Goal: Contribute content

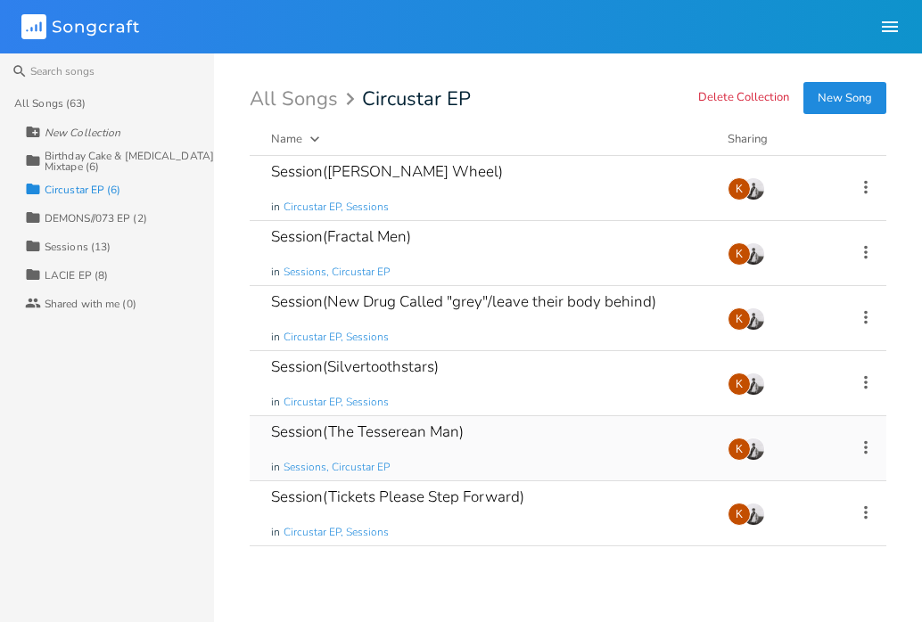
click at [480, 450] on div "Session(The Tesserean Man) in Sessions, Circustar EP" at bounding box center [488, 448] width 435 height 64
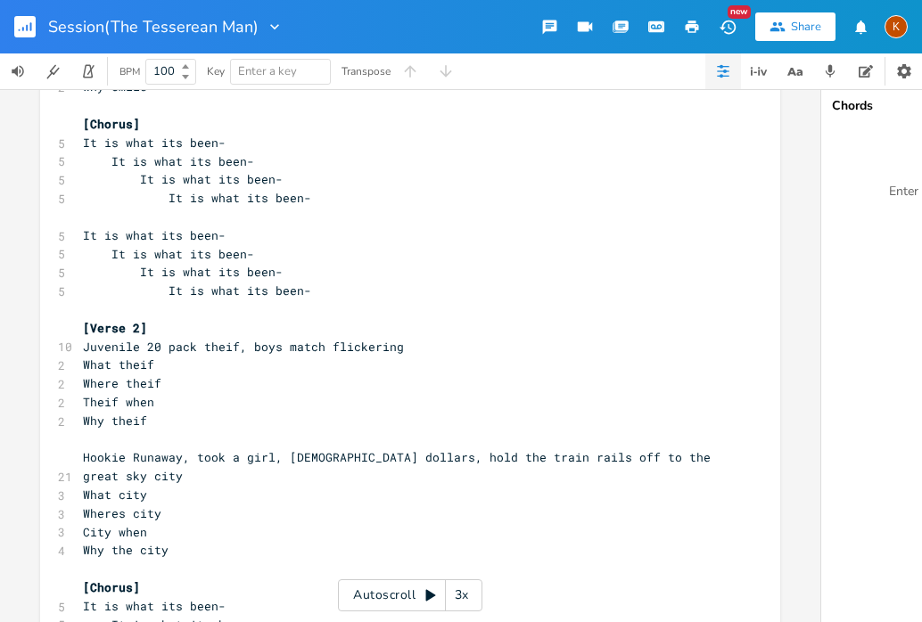
scroll to position [1021, 0]
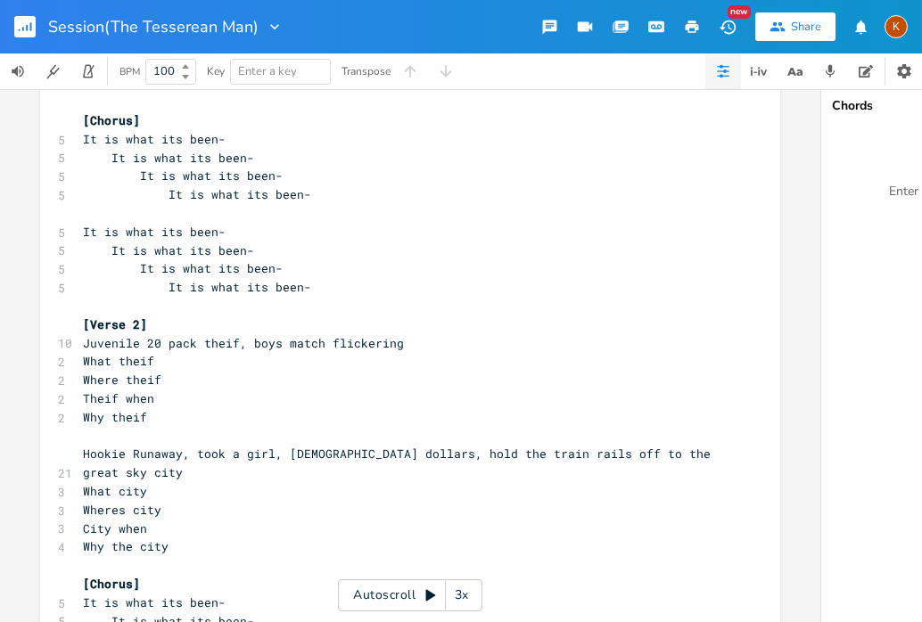
click at [613, 457] on span "Hookie Runaway, took a girl, [DEMOGRAPHIC_DATA] dollars, hold the train rails o…" at bounding box center [400, 463] width 635 height 35
type textarea "silentless"
click at [16, 19] on rect "button" at bounding box center [24, 26] width 21 height 21
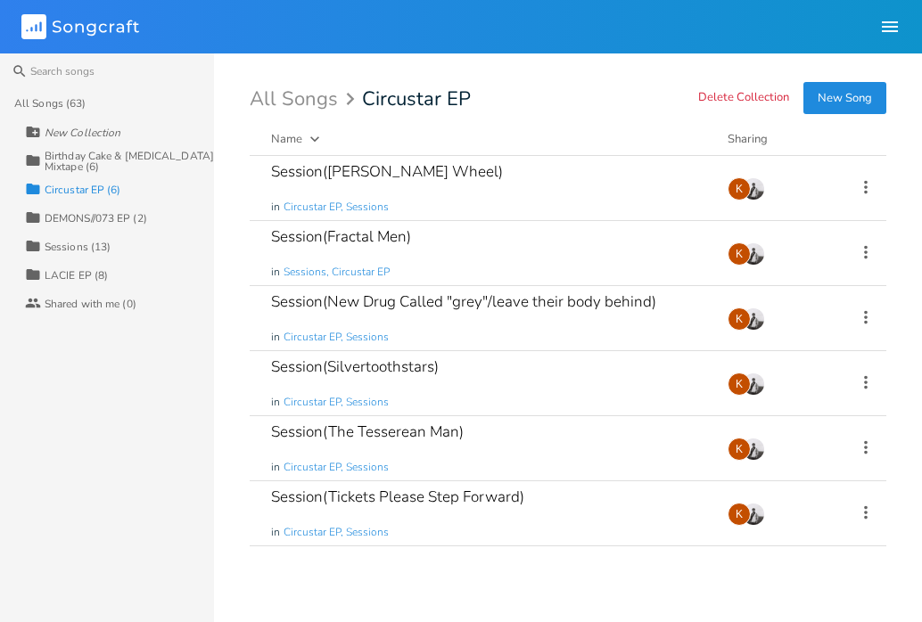
click at [103, 213] on div "DEMONS//073 EP (2)" at bounding box center [96, 218] width 103 height 11
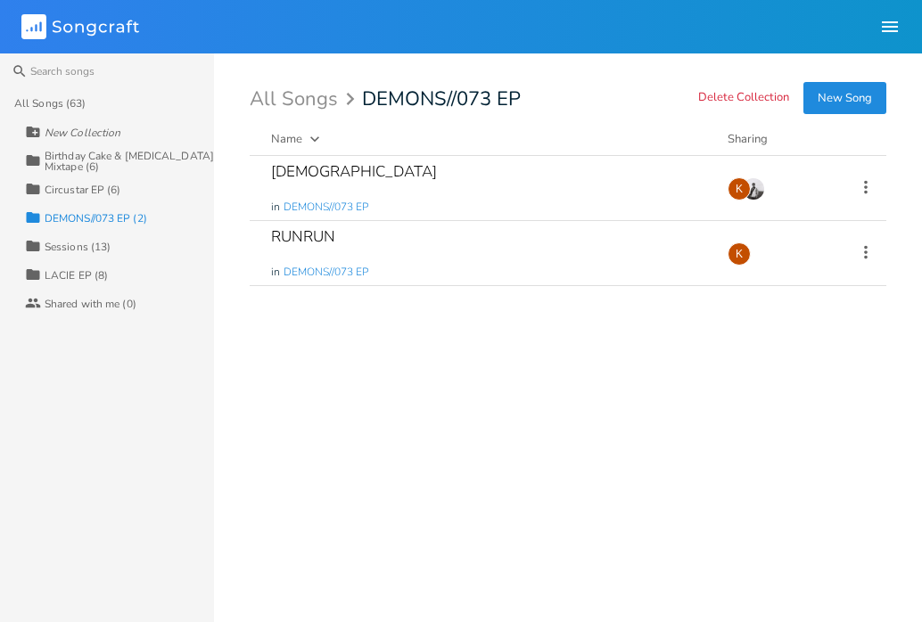
click at [94, 157] on div "Birthday Cake & [MEDICAL_DATA] Mixtape (6)" at bounding box center [129, 161] width 169 height 21
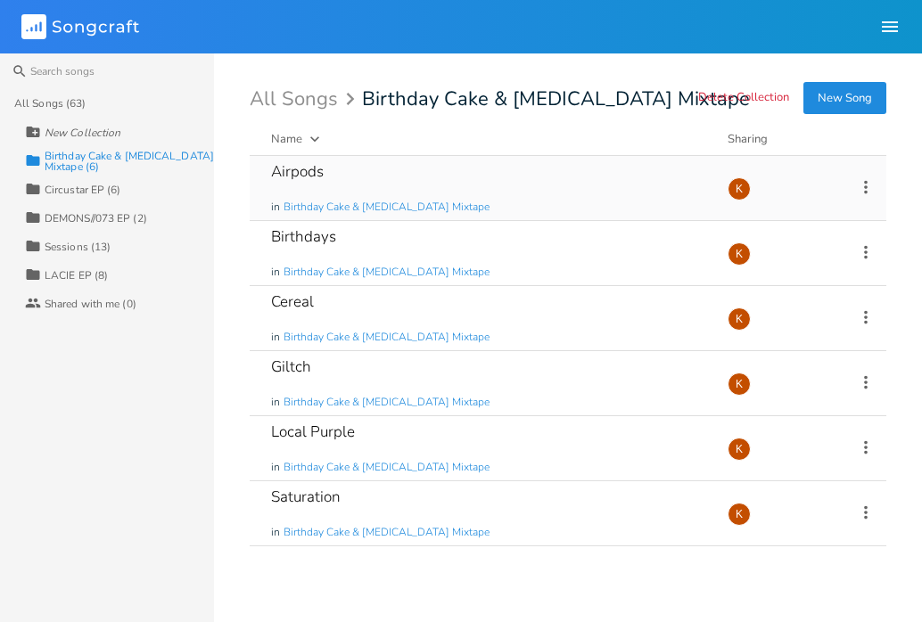
click at [384, 166] on div "Airpods in Birthday Cake & [MEDICAL_DATA] Mixtape" at bounding box center [488, 188] width 435 height 64
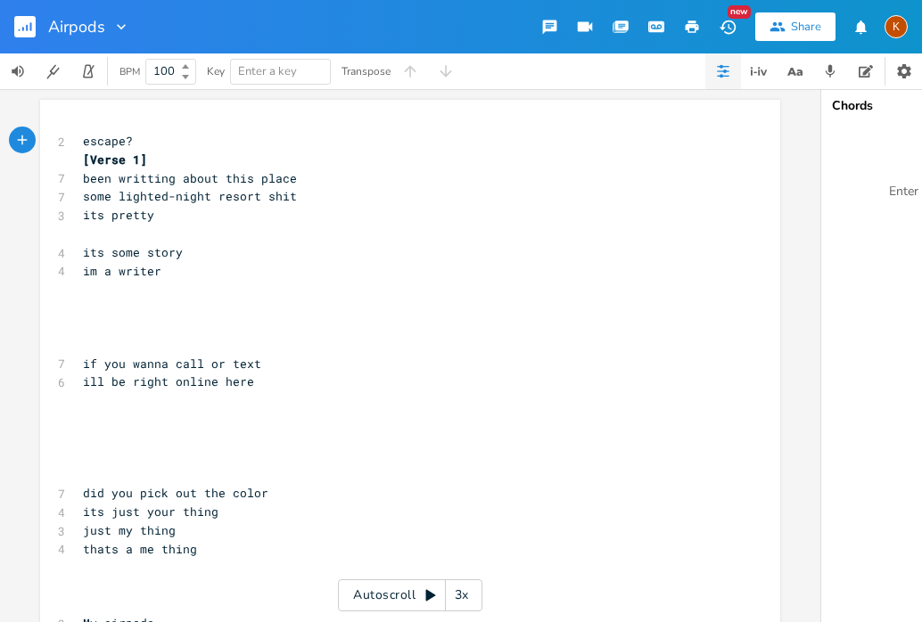
click at [83, 141] on span "escape?" at bounding box center [108, 141] width 50 height 16
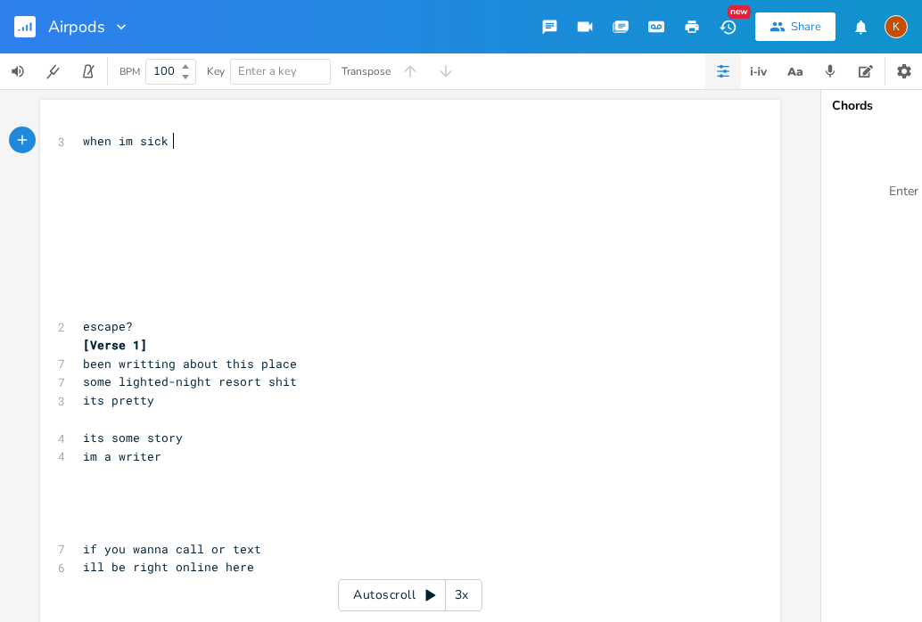
scroll to position [0, 71]
type textarea "when im sick I"
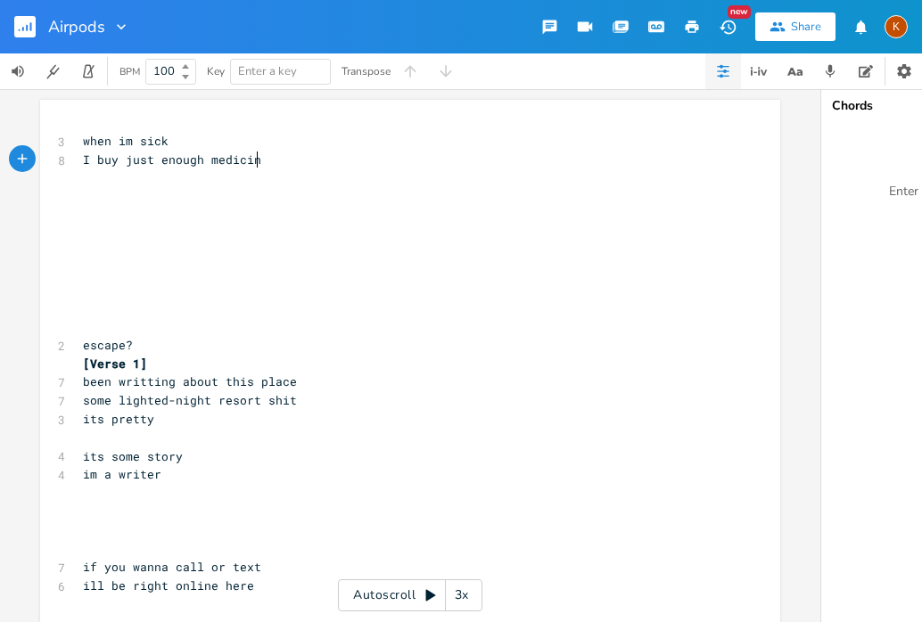
type textarea "I buy just enough medicine"
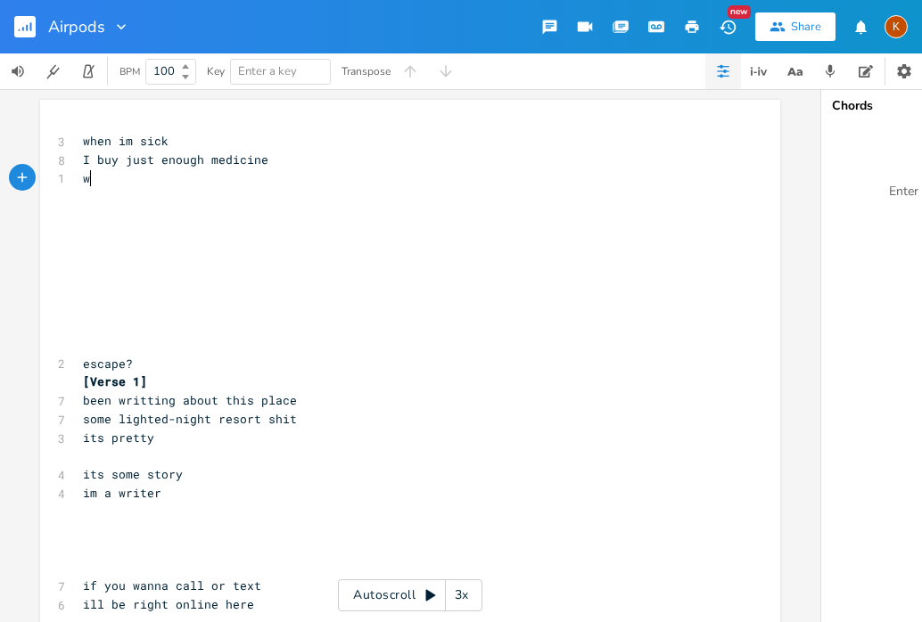
type textarea "wen"
type textarea "hen I"
type textarea "im alone"
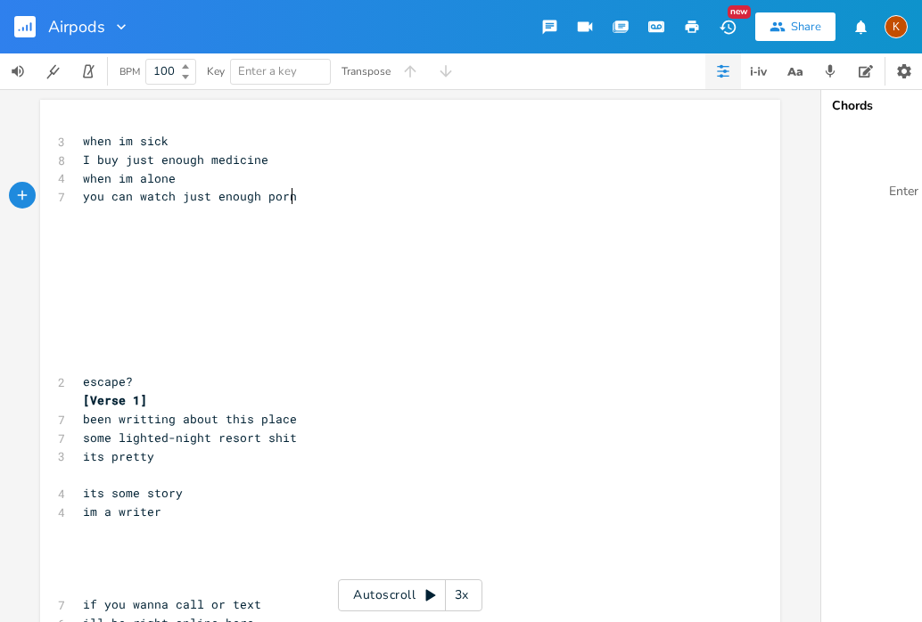
type textarea "you can watch just enough porn"
type textarea "I"
type textarea "when I"
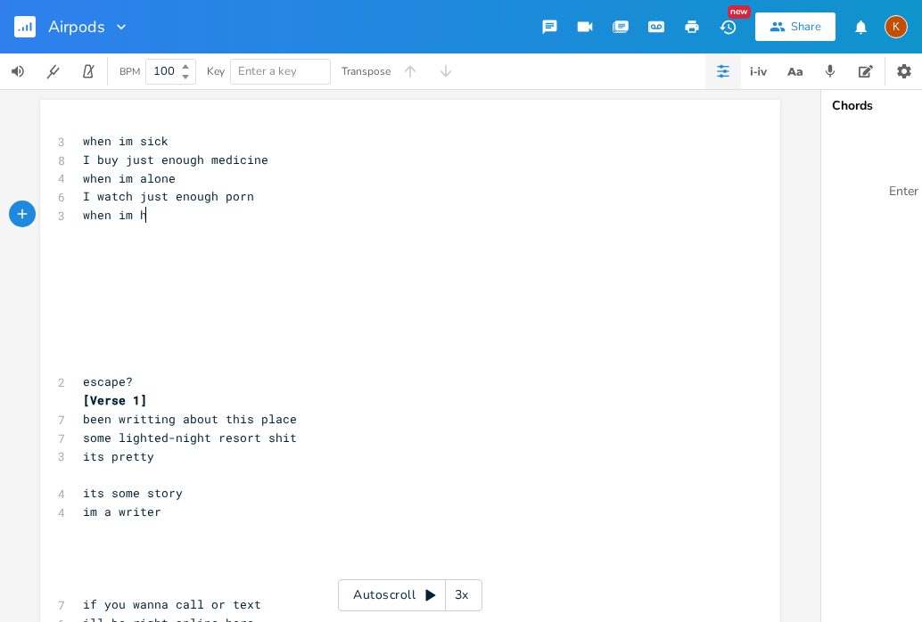
scroll to position [0, 22]
type textarea "im hungry"
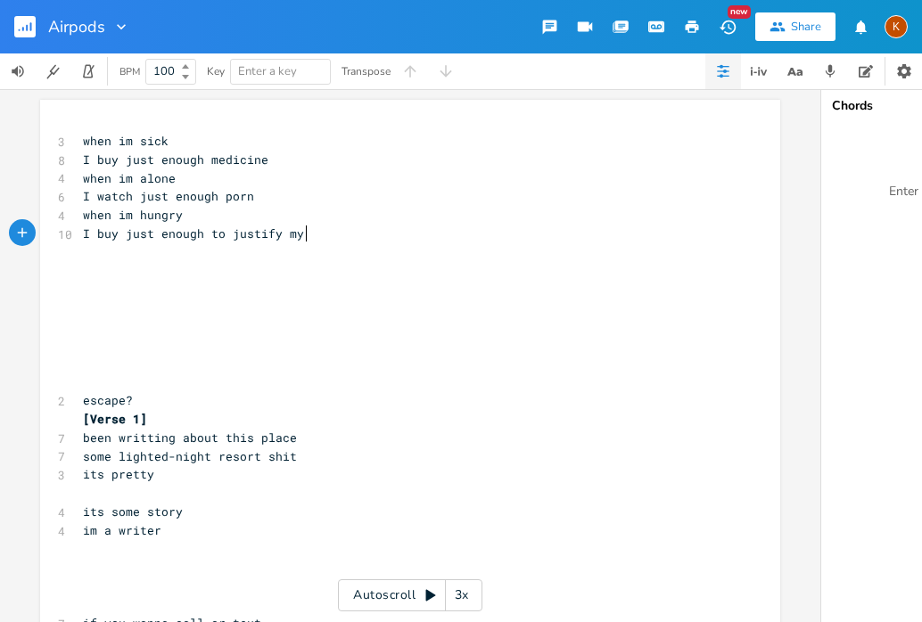
scroll to position [0, 178]
type textarea "I buy just enough to justify my wall"
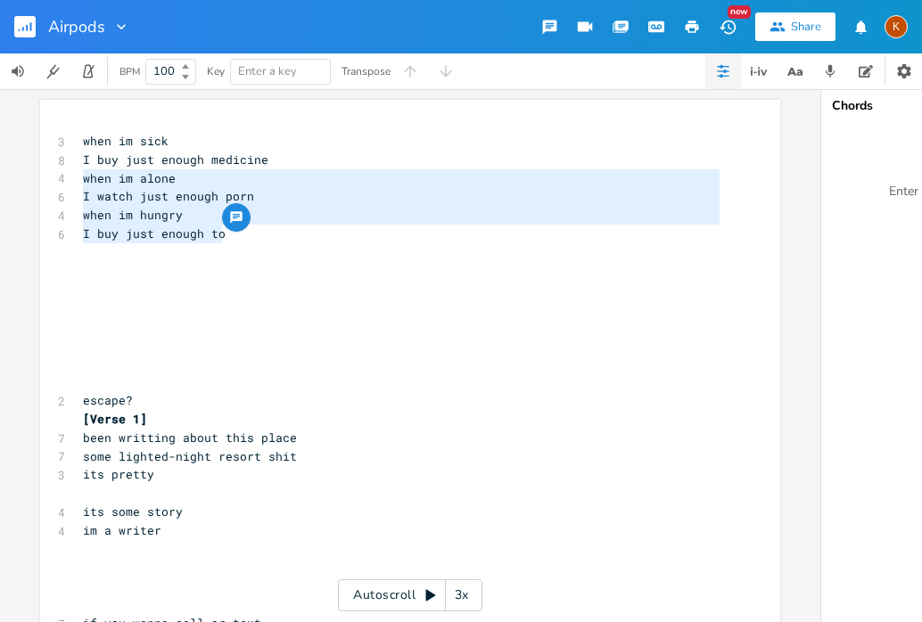
type textarea "="
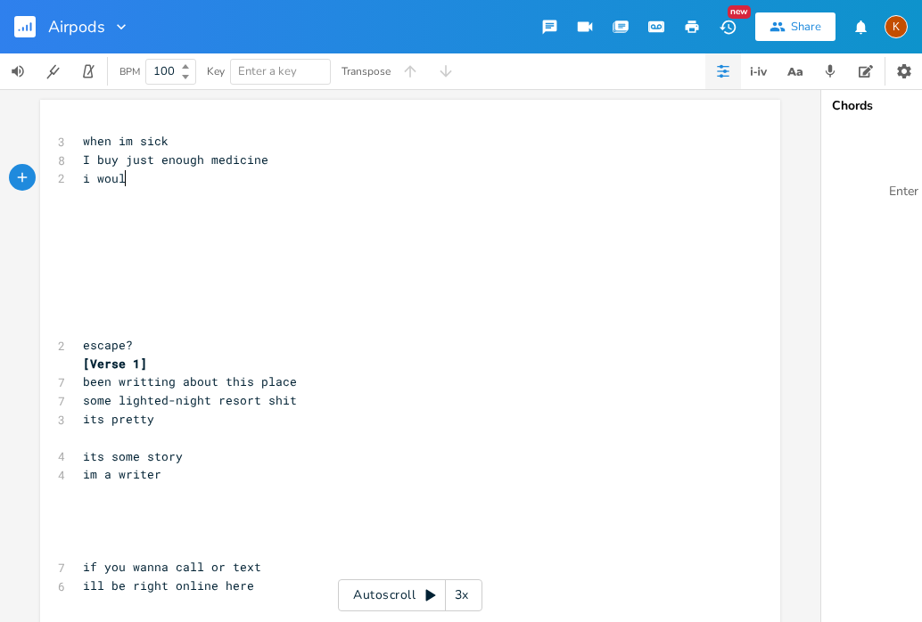
type textarea "i would"
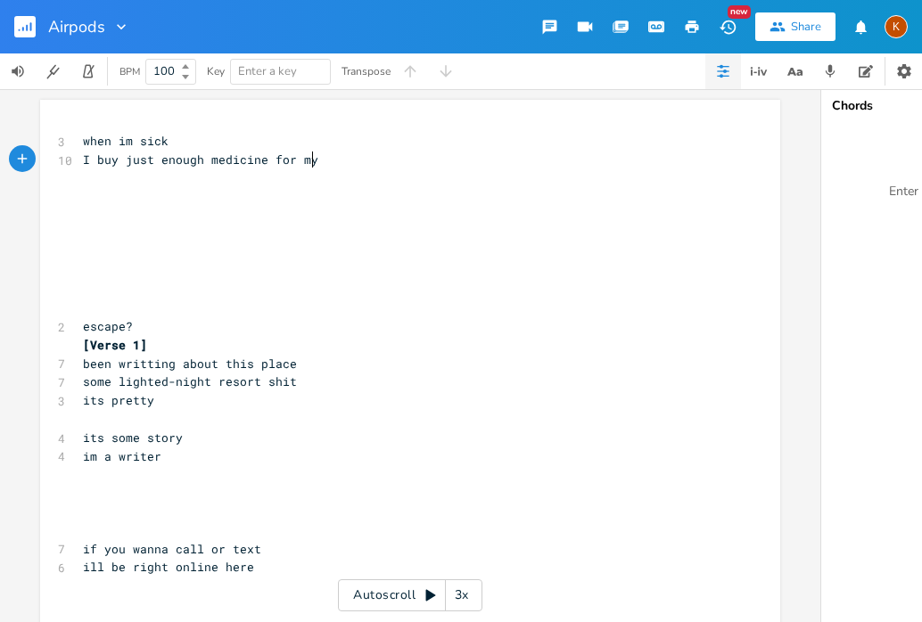
type textarea "for myes"
type textarea "self"
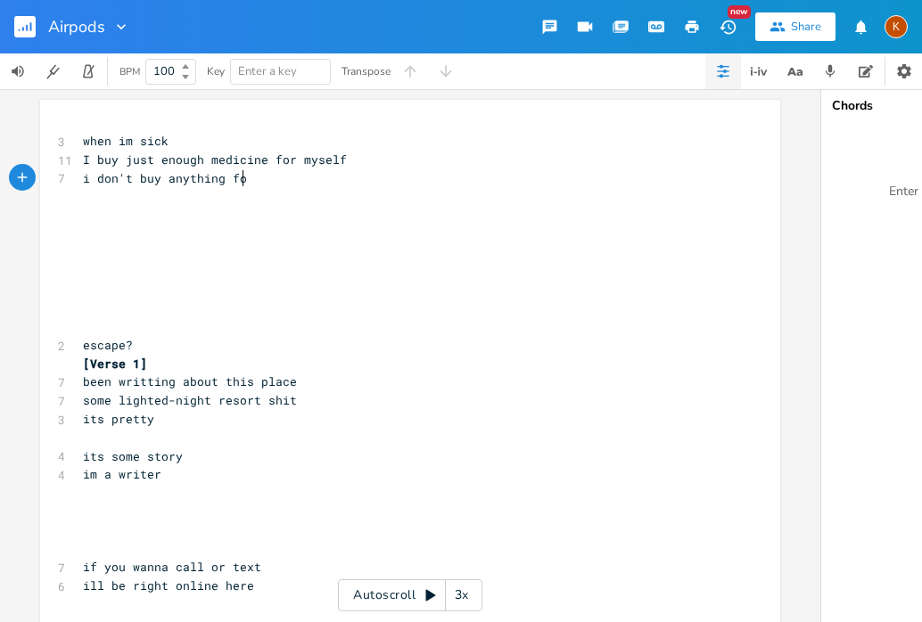
scroll to position [0, 123]
type textarea "i don't buy anything for"
type textarea "I would never u"
type textarea "buy"
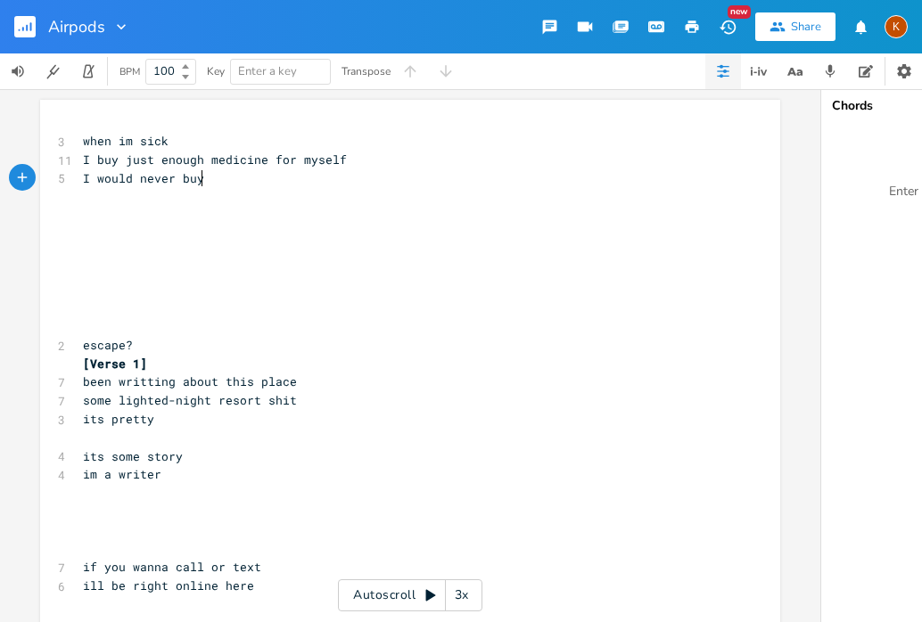
scroll to position [0, 25]
type textarea "buy medicin f"
type textarea "ne for a different type of sickness i dont have"
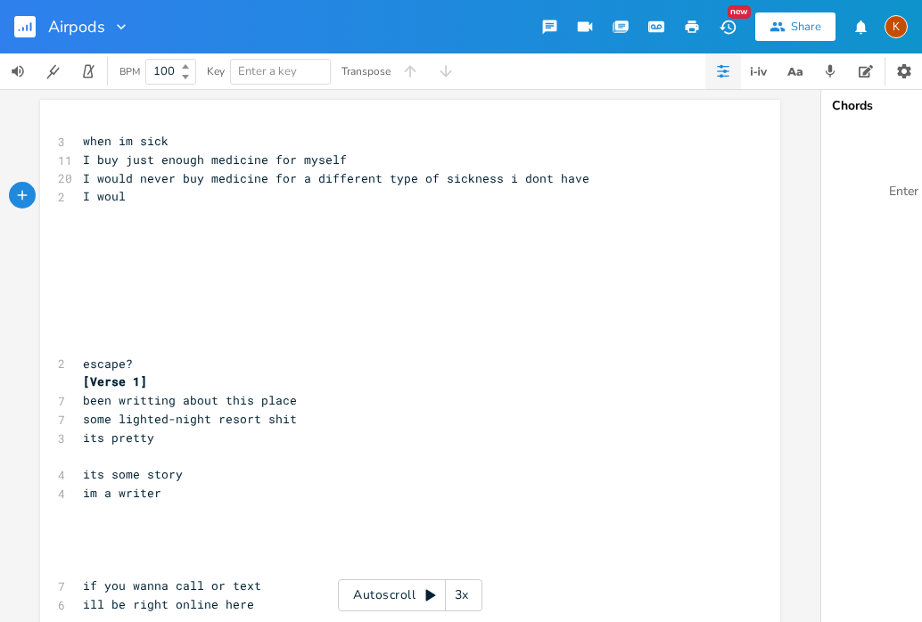
scroll to position [0, 38]
type textarea "I wouldn't"
type textarea "need it at that moment"
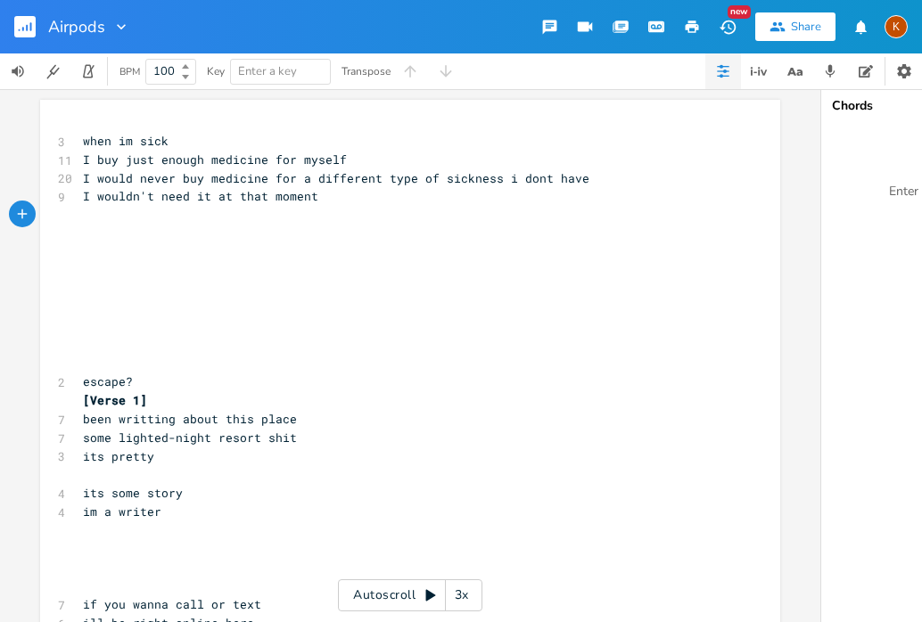
type textarea "I"
type textarea "And"
type textarea "="
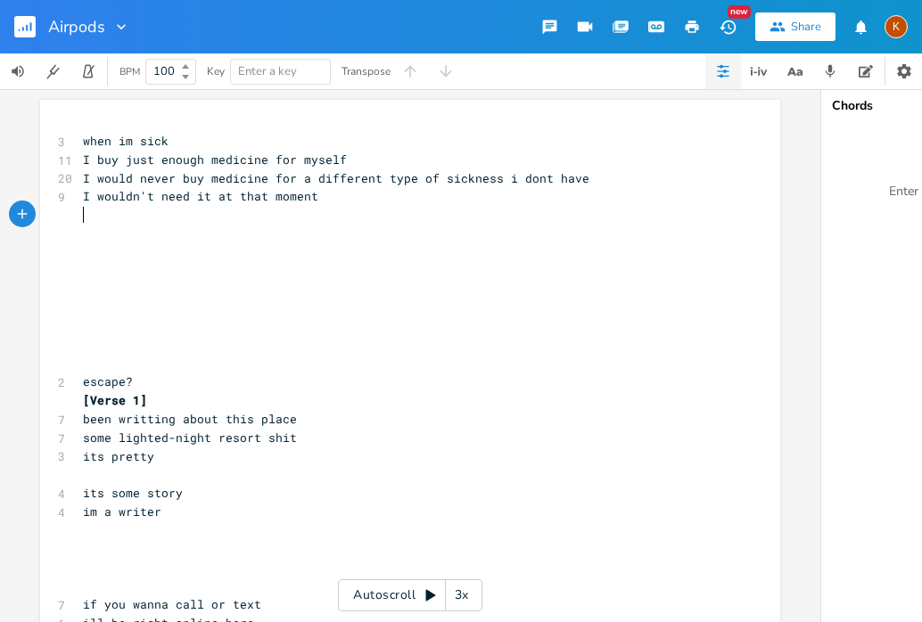
type textarea "a"
type textarea "And of course I wouldn't by m"
type textarea "uy medicine for someone else"
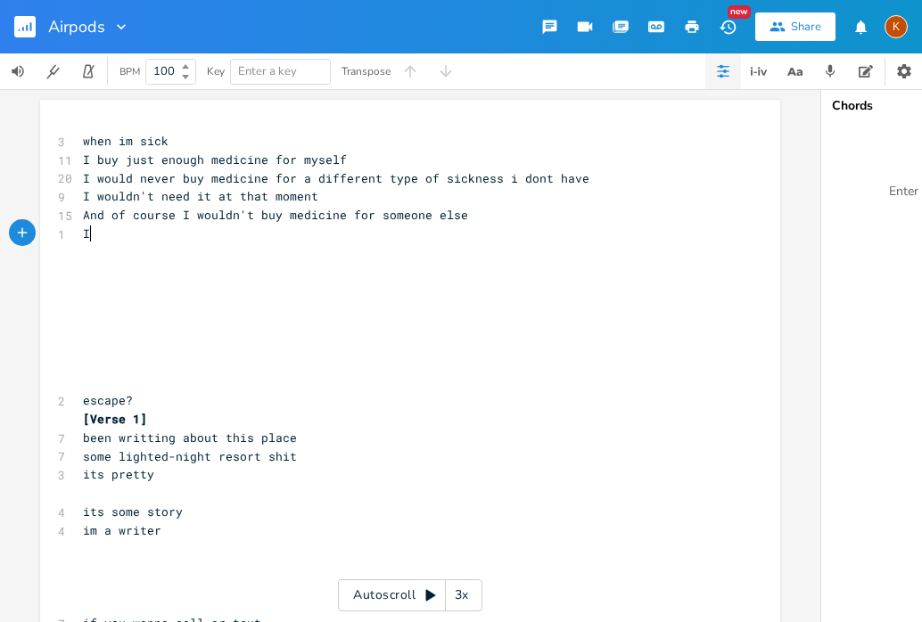
scroll to position [0, 3]
type textarea "If there not sick they wouldn't e"
type textarea "need any"
click at [83, 201] on span "I wouldn't need it at that moment" at bounding box center [200, 196] width 235 height 16
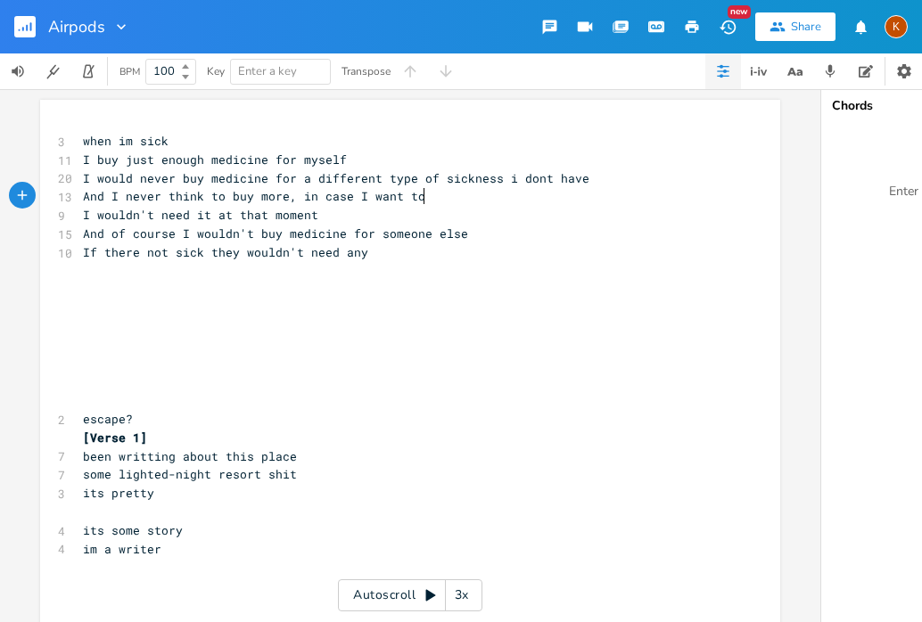
scroll to position [0, 252]
type textarea "And I never think to buy more, in case I want to get"
type textarea "I would want to get sick liek this"
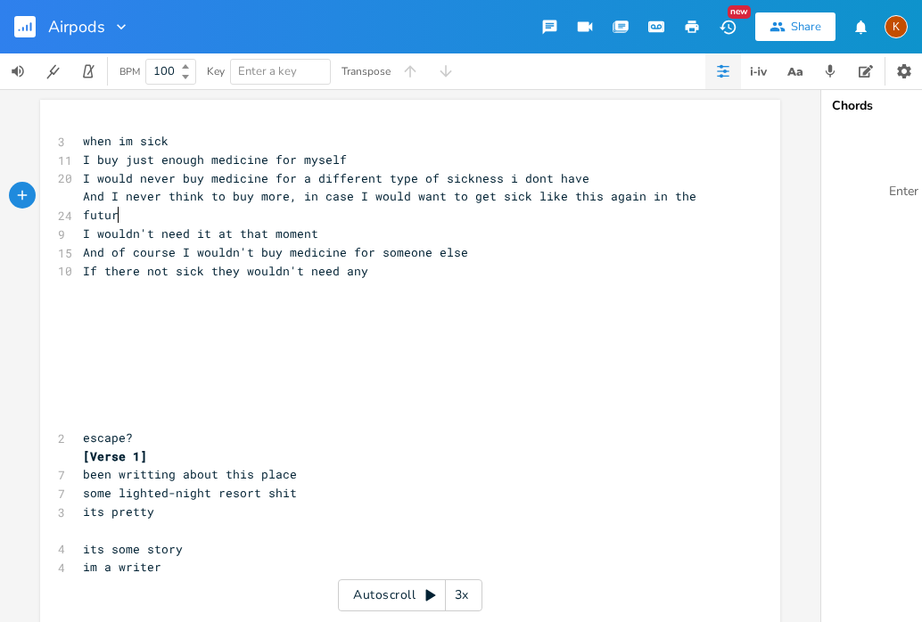
type textarea "ke this again in the future"
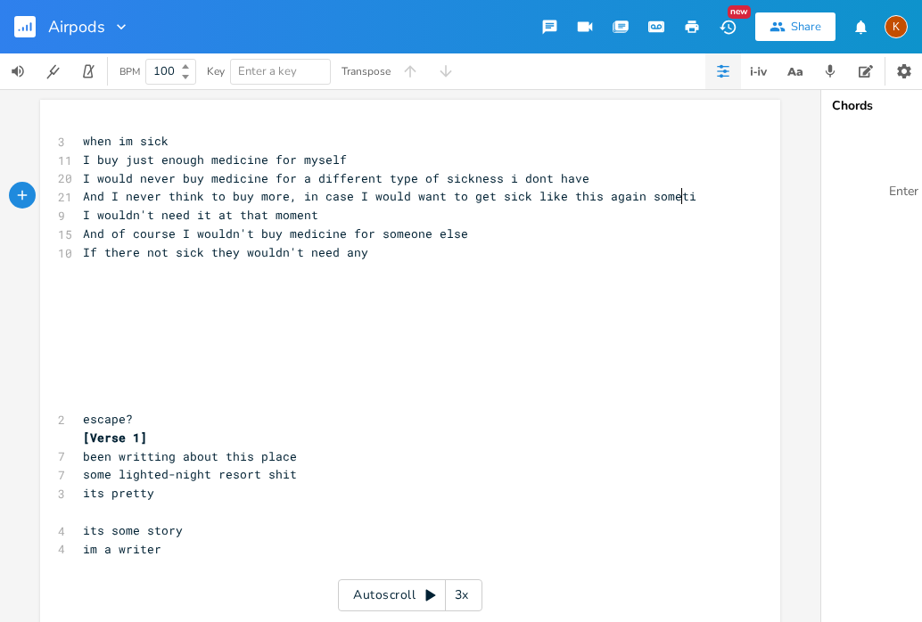
type textarea "sometime"
click at [261, 158] on span "I buy just enough medicine for myself" at bounding box center [215, 160] width 264 height 16
type textarea "cation"
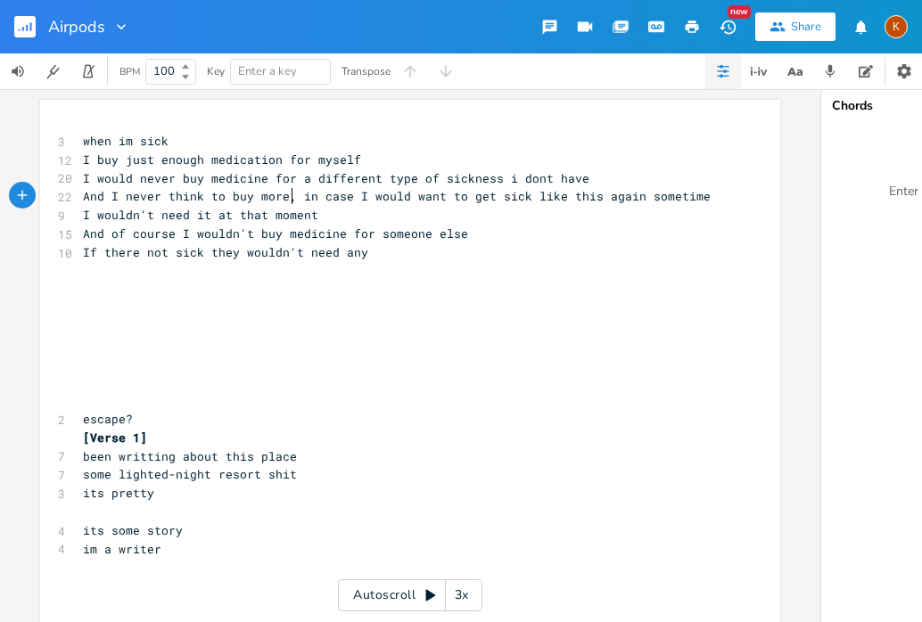
click at [288, 203] on span "And I never think to buy more, in case I would want to get sick like this again…" at bounding box center [397, 196] width 628 height 16
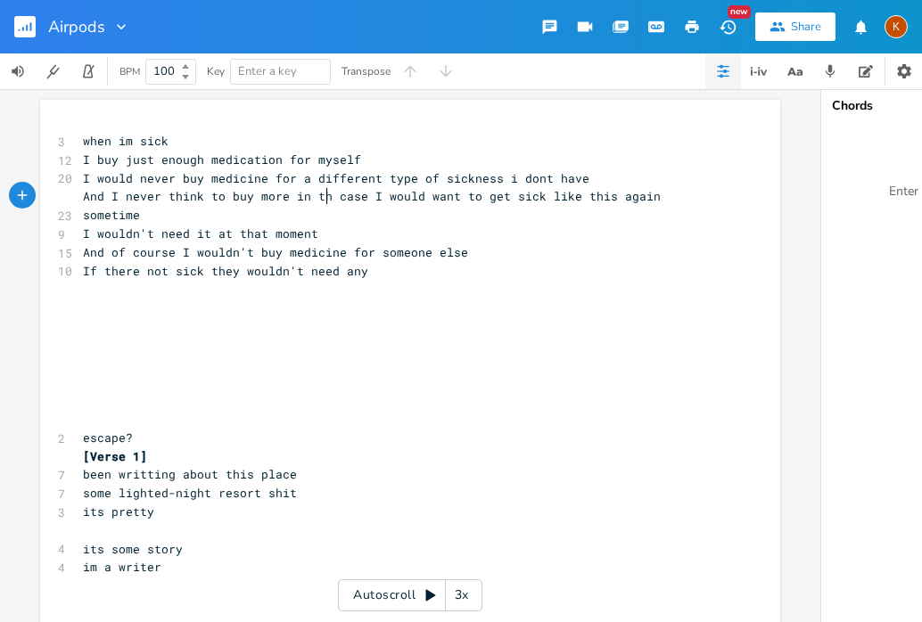
type textarea "the"
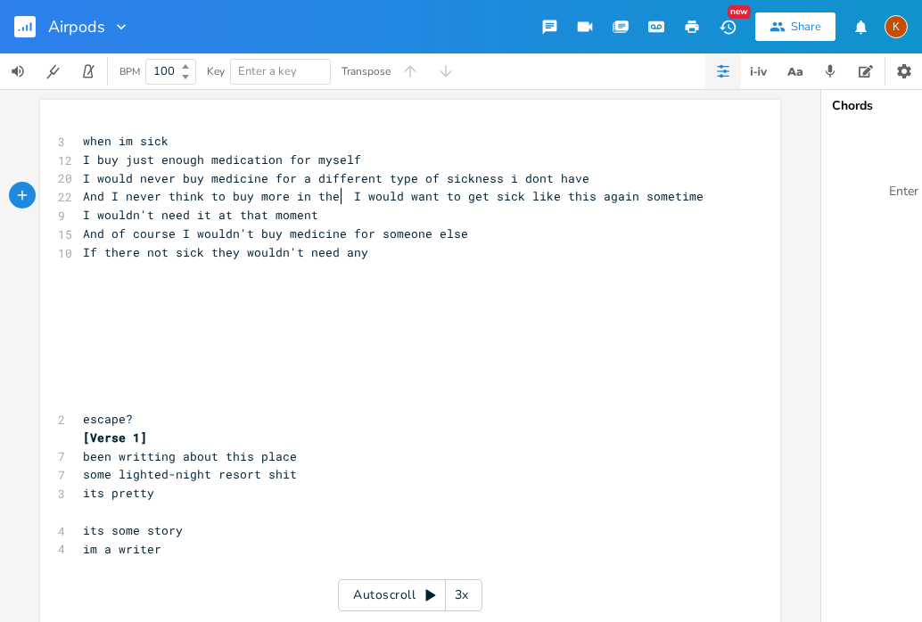
type textarea "se"
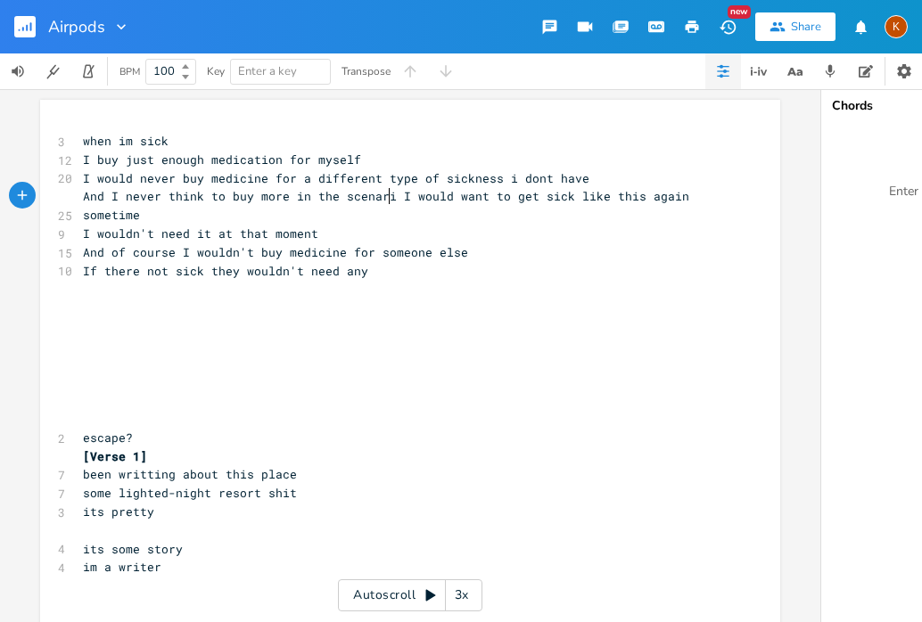
type textarea "cenario"
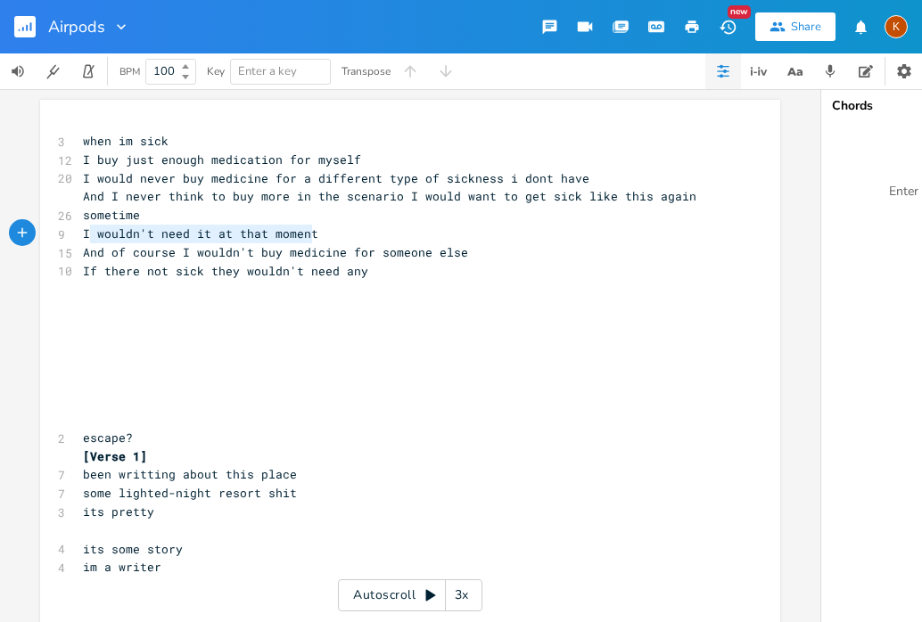
type textarea "I wouldn't need it at that moment"
drag, startPoint x: 314, startPoint y: 232, endPoint x: 78, endPoint y: 238, distance: 235.4
click at [79, 238] on pre "I wouldn't need it at that moment" at bounding box center [401, 234] width 644 height 19
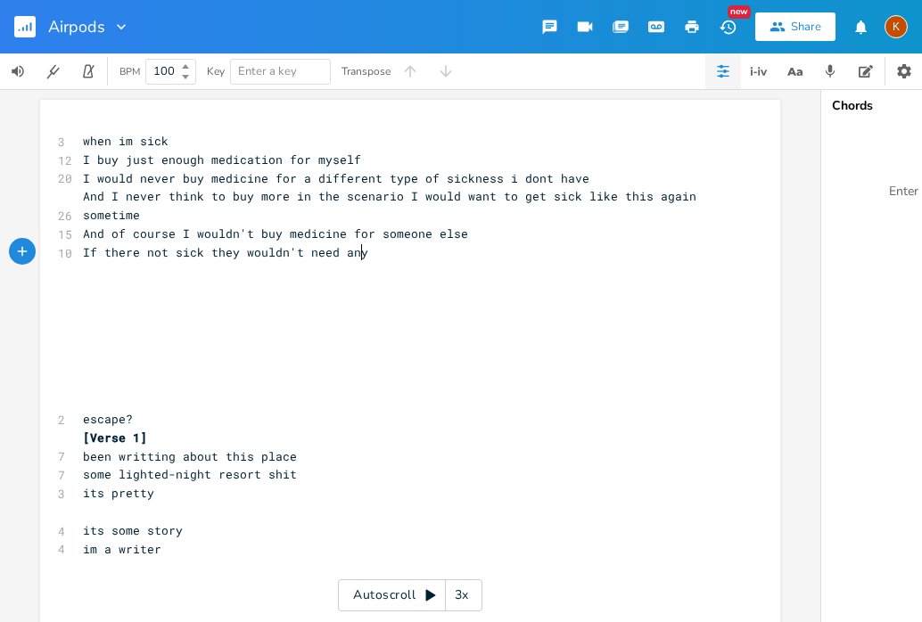
click at [361, 260] on pre "If there not sick they wouldn't need any" at bounding box center [401, 252] width 644 height 19
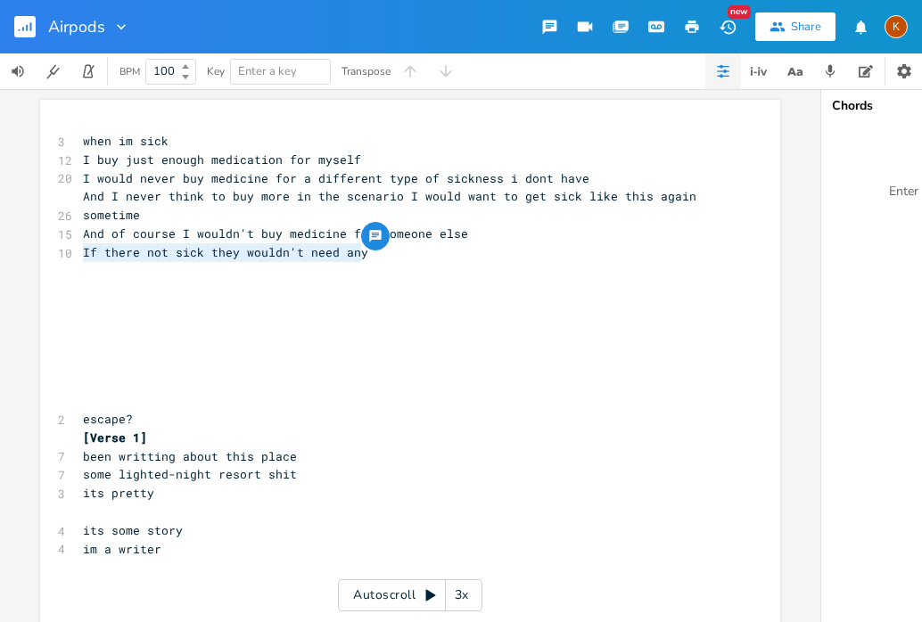
drag, startPoint x: 359, startPoint y: 257, endPoint x: -6, endPoint y: 261, distance: 365.5
click at [0, 261] on html "Airpods New Share K BPM 100 Key Enter a key Transpose If there not sick they wo…" at bounding box center [461, 311] width 922 height 622
type textarea "If there not sick they wouldn't need any"
click at [136, 247] on span "If there not sick they wouldn't need any" at bounding box center [225, 252] width 285 height 16
type textarea "And of course I wouldn't buy medicine for someone else If there not sick they w…"
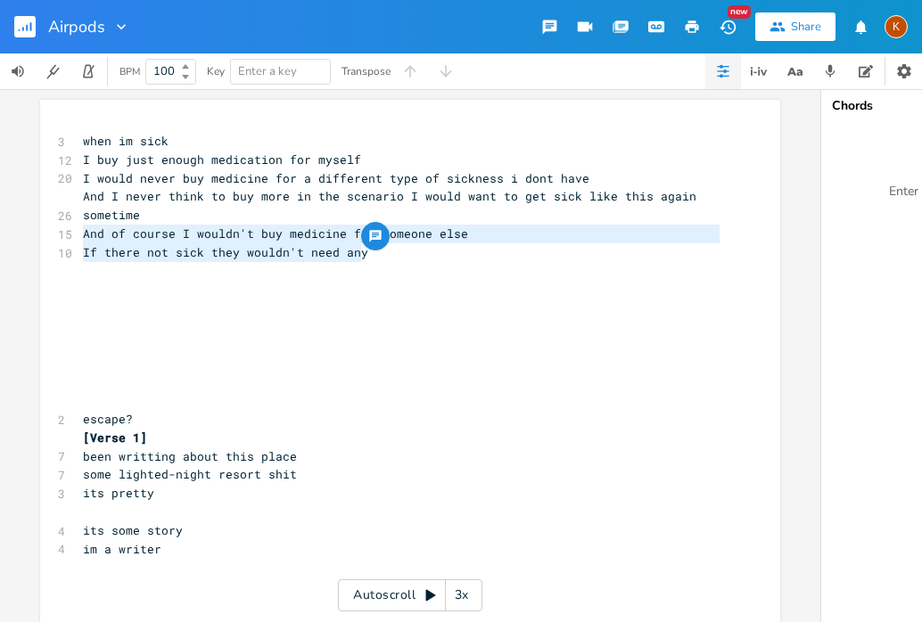
drag, startPoint x: 369, startPoint y: 252, endPoint x: 70, endPoint y: 228, distance: 299.6
